Goal: Transaction & Acquisition: Subscribe to service/newsletter

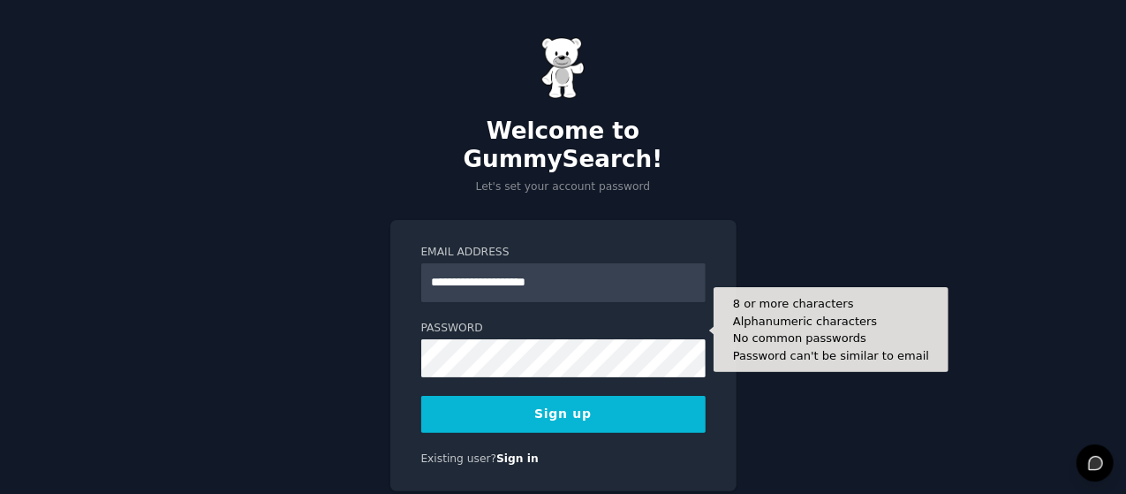
type input "**********"
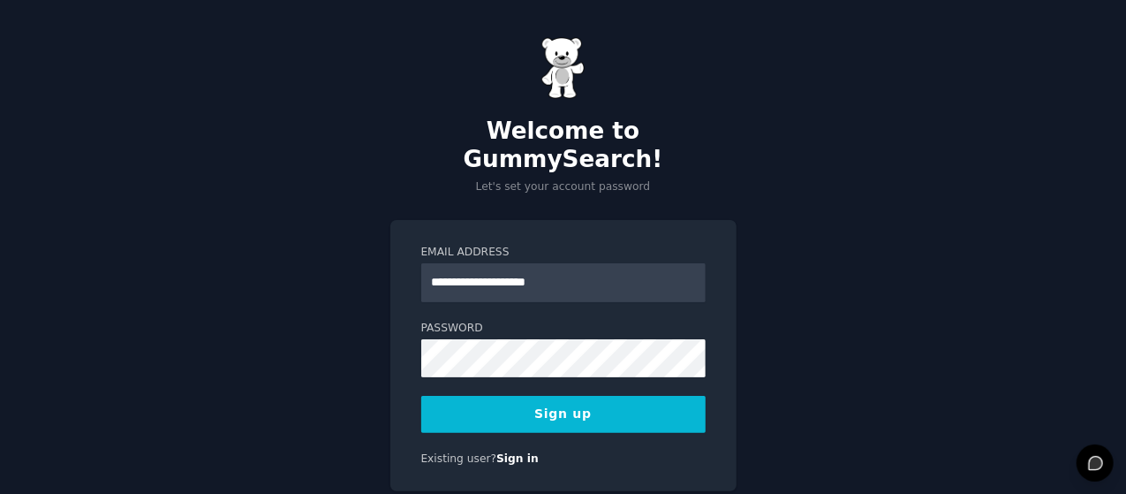
click at [547, 396] on button "Sign up" at bounding box center [563, 414] width 284 height 37
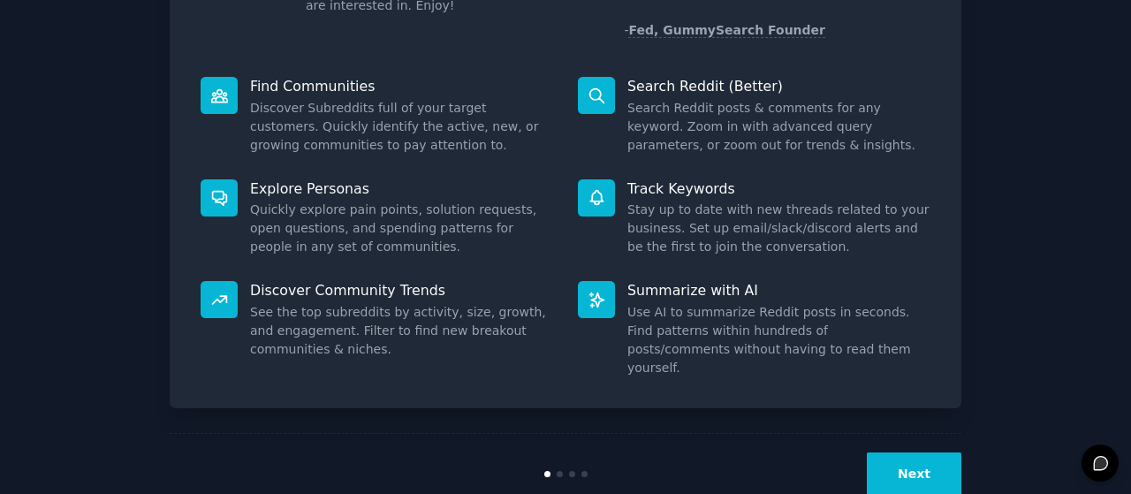
scroll to position [196, 0]
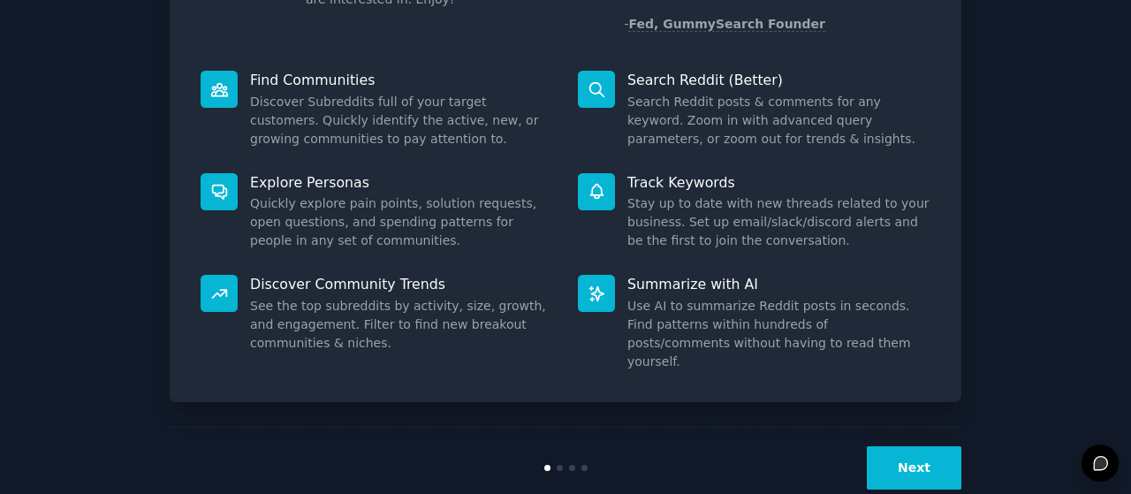
click at [940, 446] on button "Next" at bounding box center [914, 467] width 95 height 43
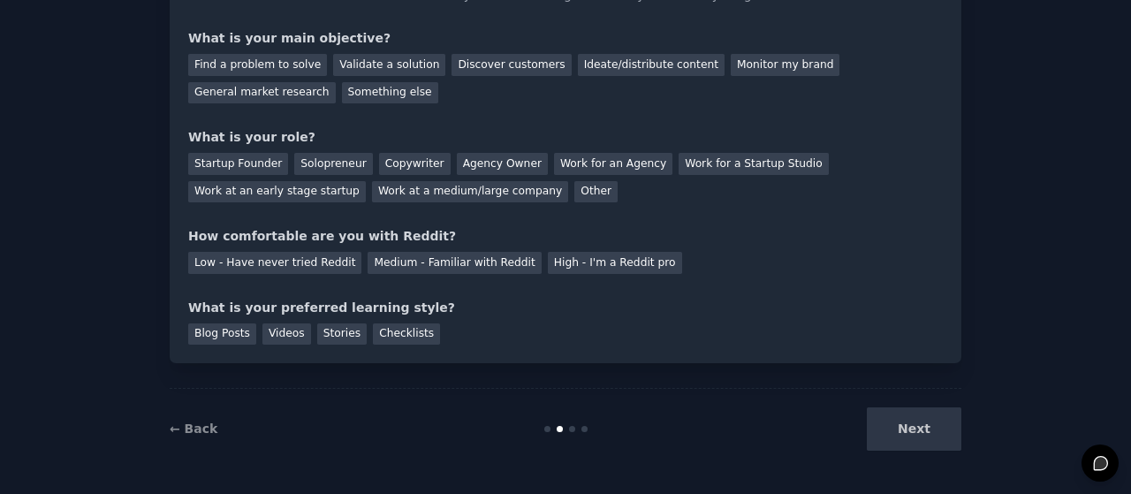
scroll to position [138, 0]
click at [256, 65] on div "Find a problem to solve" at bounding box center [257, 66] width 139 height 22
click at [317, 156] on div "Solopreneur" at bounding box center [333, 165] width 78 height 22
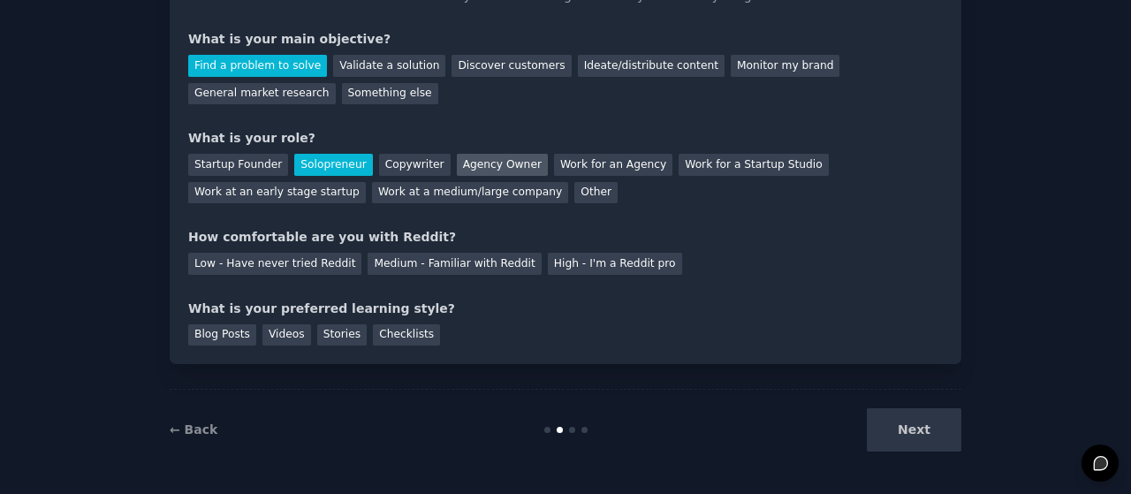
click at [459, 172] on div "Agency Owner" at bounding box center [502, 165] width 91 height 22
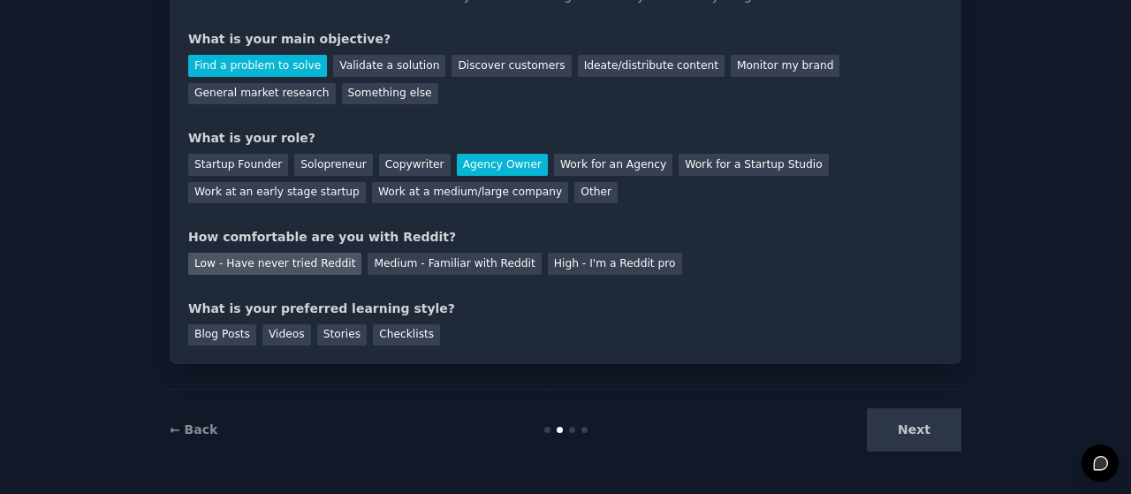
click at [308, 265] on div "Low - Have never tried Reddit" at bounding box center [274, 264] width 173 height 22
click at [230, 332] on div "Blog Posts" at bounding box center [222, 335] width 68 height 22
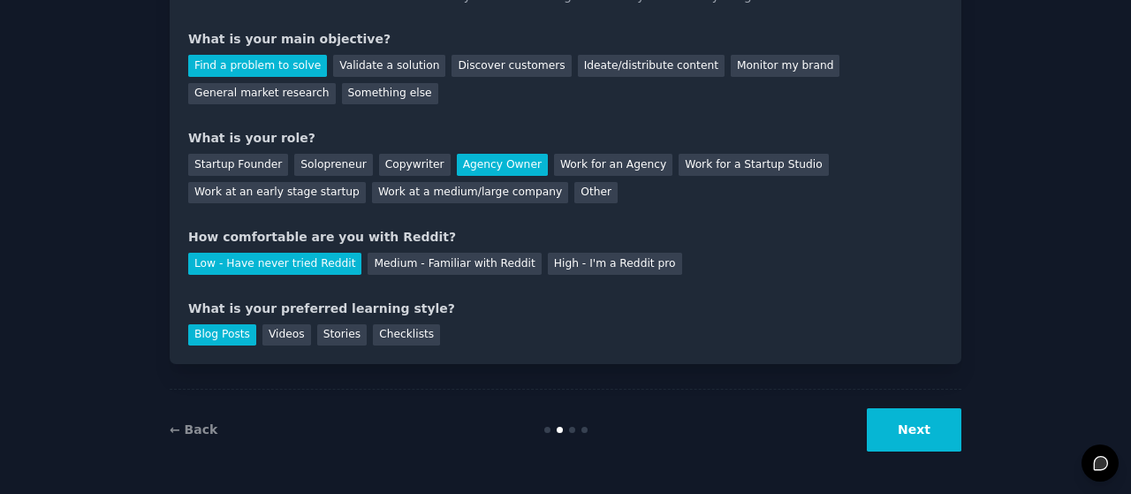
click at [352, 328] on div "Blog Posts Videos Stories Checklists" at bounding box center [565, 332] width 755 height 28
click at [337, 327] on div "Stories" at bounding box center [341, 335] width 49 height 22
drag, startPoint x: 223, startPoint y: 324, endPoint x: 377, endPoint y: 360, distance: 158.8
click at [223, 325] on div "Blog Posts" at bounding box center [222, 335] width 68 height 22
click at [921, 441] on button "Next" at bounding box center [914, 429] width 95 height 43
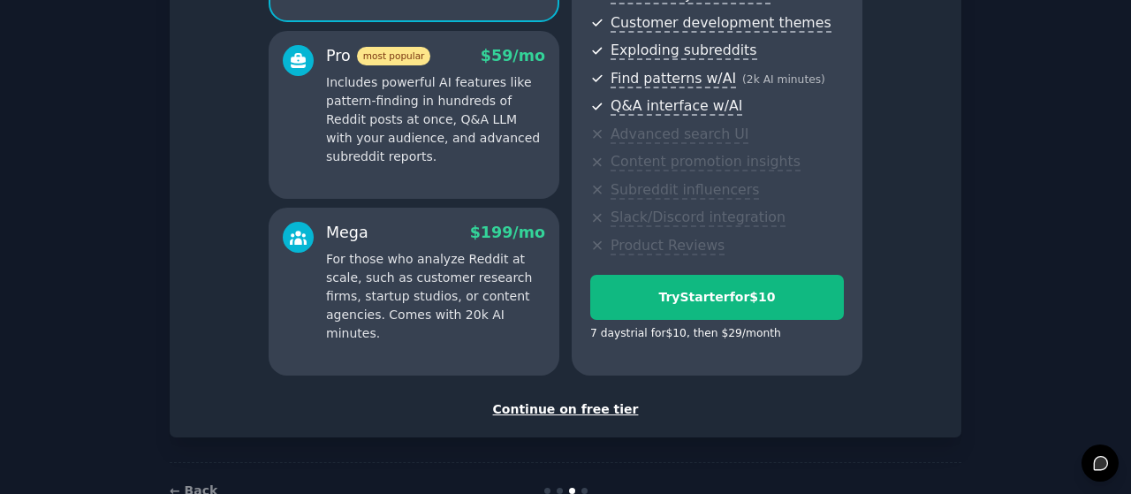
scroll to position [352, 0]
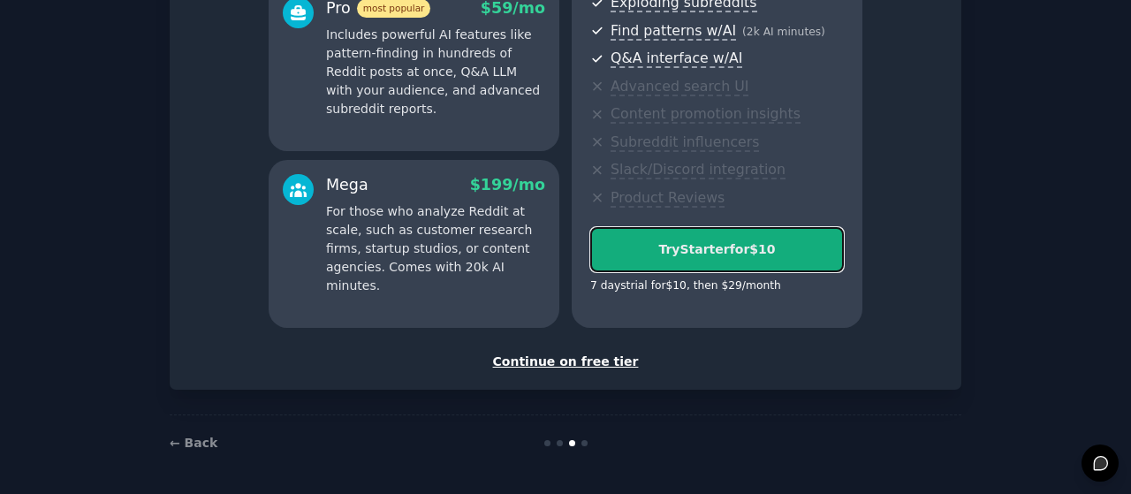
click at [741, 246] on div "Try Starter for $10" at bounding box center [717, 249] width 252 height 19
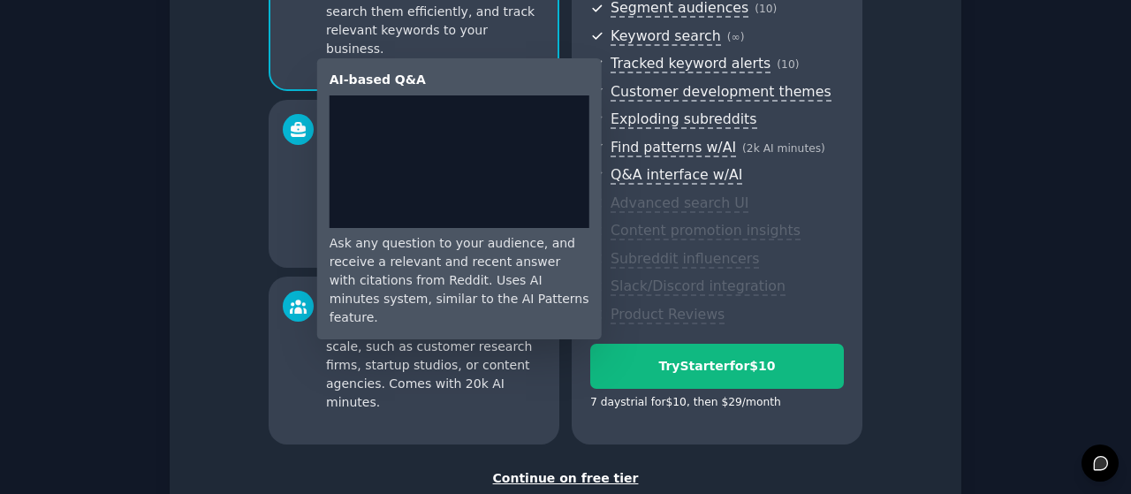
scroll to position [352, 0]
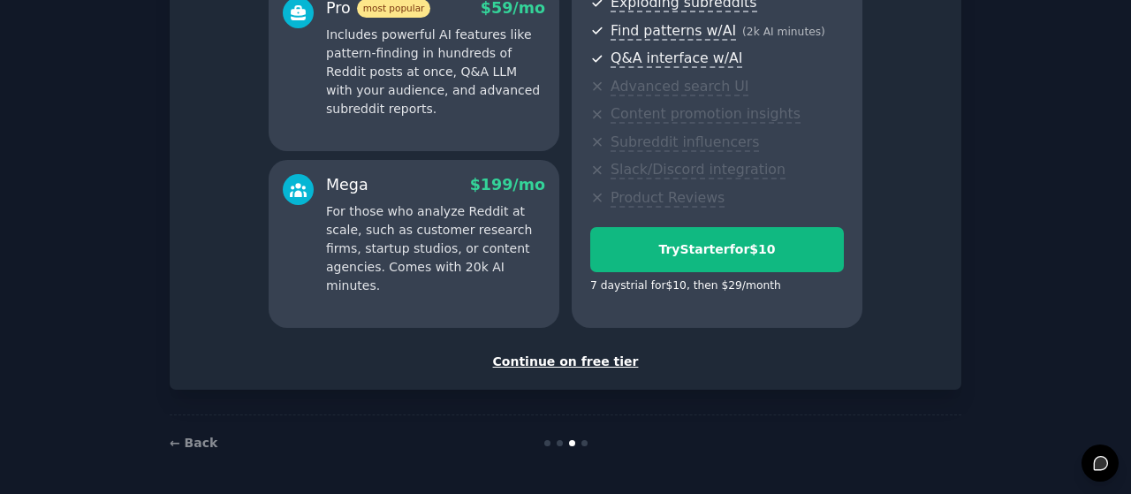
click at [572, 360] on div "Continue on free tier" at bounding box center [565, 362] width 755 height 19
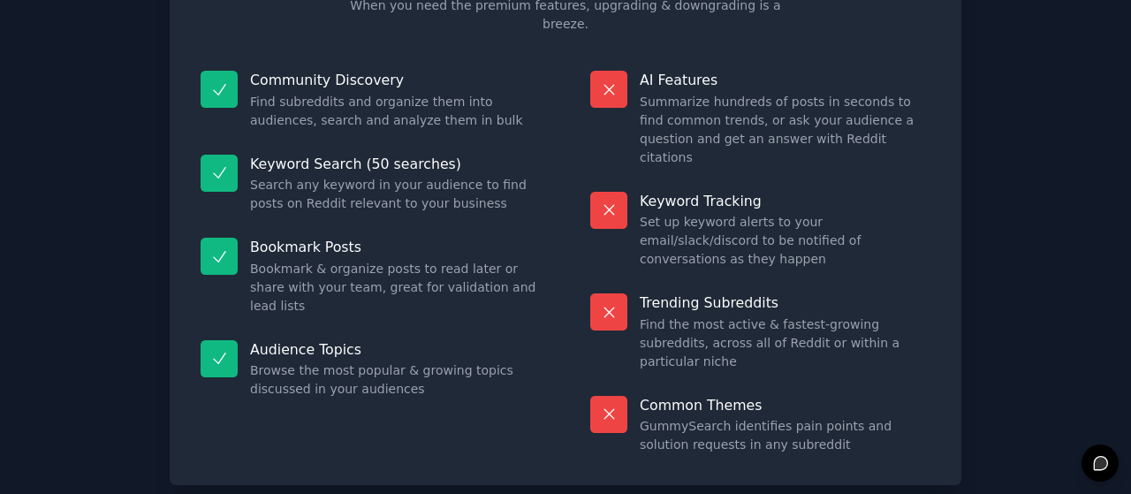
scroll to position [193, 0]
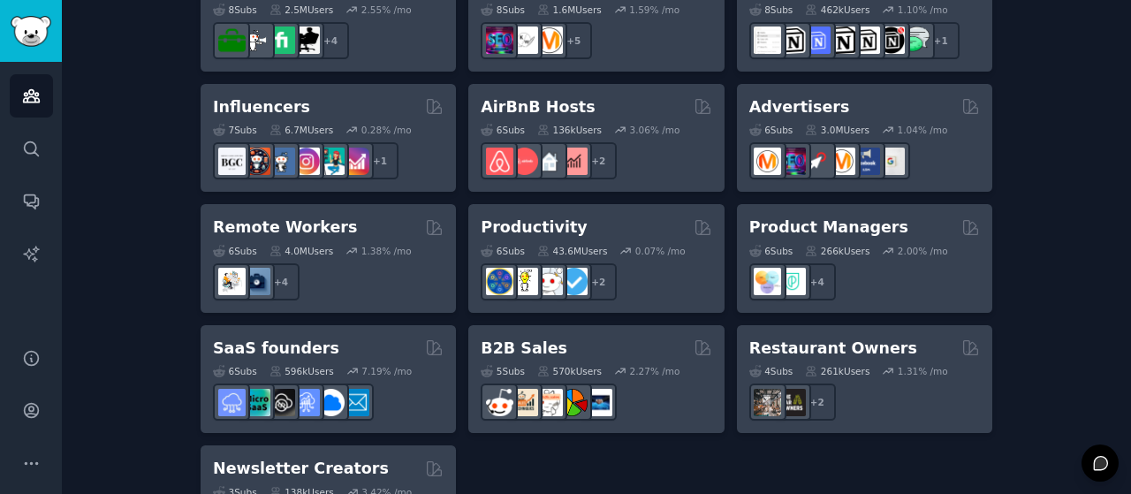
scroll to position [1483, 0]
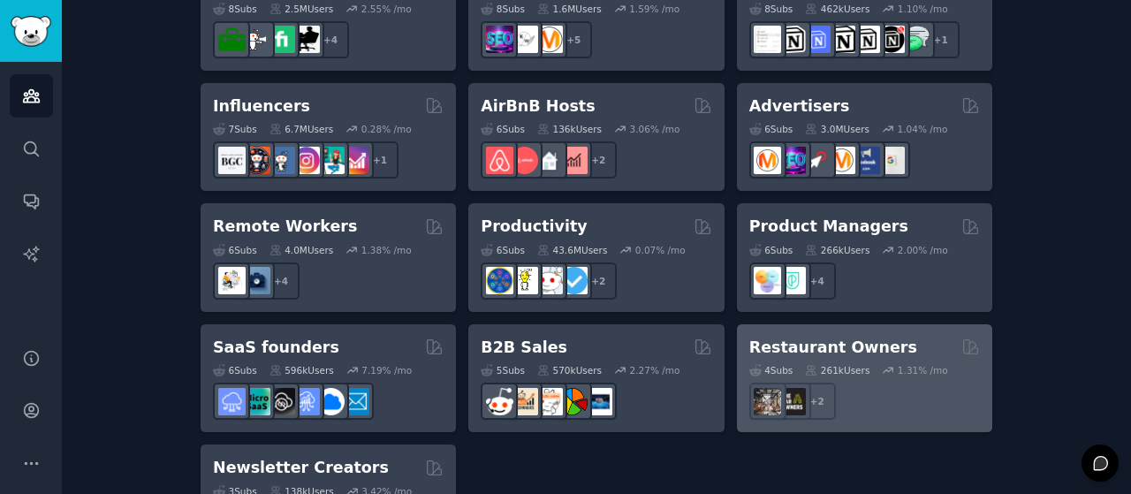
click at [843, 383] on div "+ 2" at bounding box center [864, 401] width 231 height 37
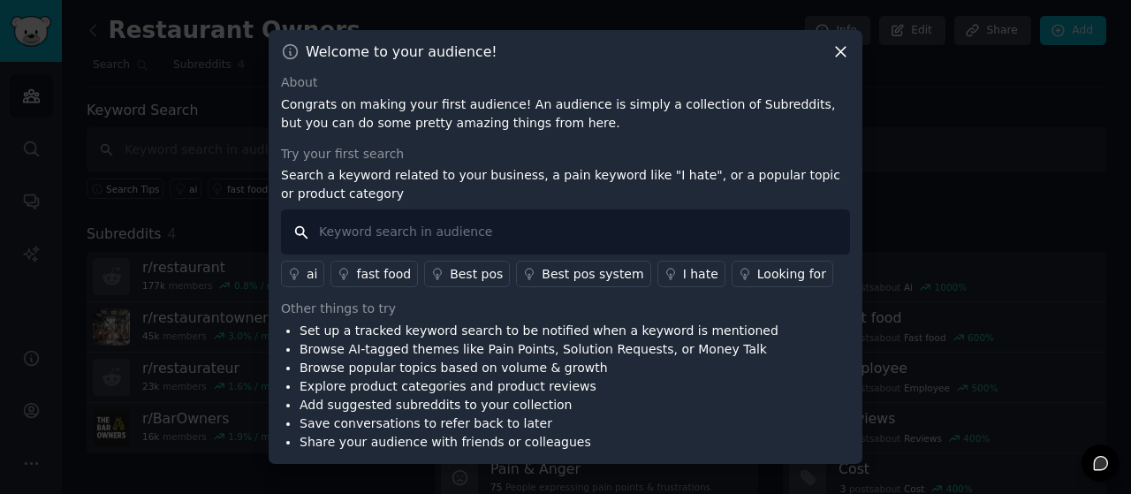
click at [366, 237] on input "text" at bounding box center [565, 231] width 569 height 45
type input "logo"
click at [830, 41] on div "Welcome to your audience! About Congrats on making your first audience! An audi…" at bounding box center [566, 247] width 594 height 434
click at [841, 50] on icon at bounding box center [840, 51] width 19 height 19
